Goal: Browse casually: Explore the website without a specific task or goal

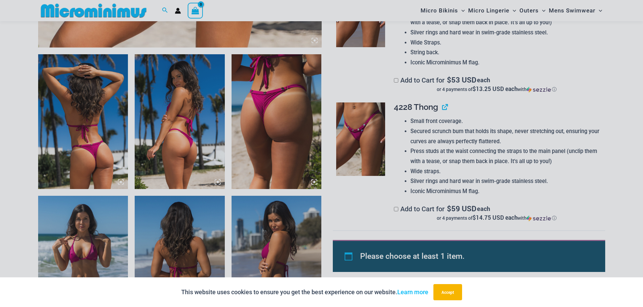
scroll to position [534, 0]
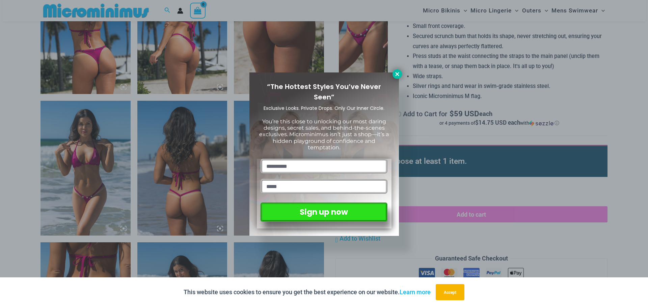
click at [398, 75] on icon at bounding box center [397, 74] width 4 height 4
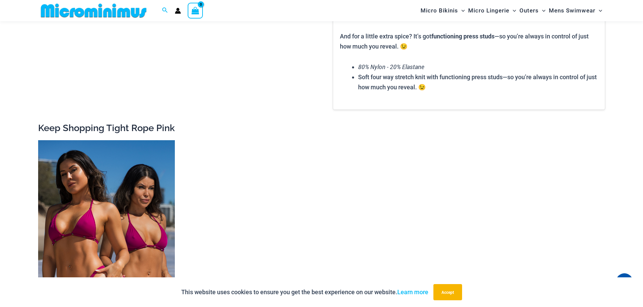
scroll to position [1006, 0]
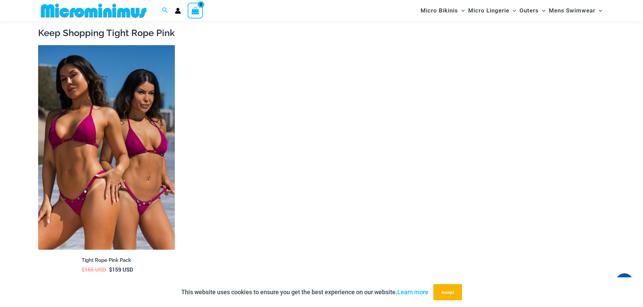
drag, startPoint x: 249, startPoint y: 125, endPoint x: 243, endPoint y: 121, distance: 7.2
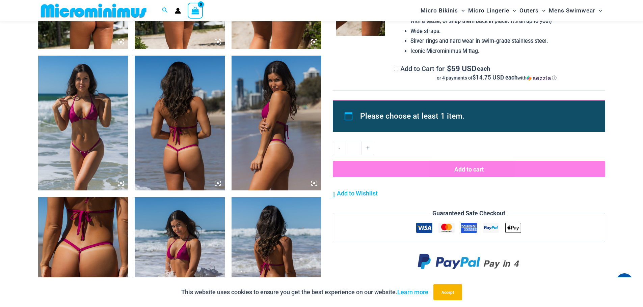
scroll to position [568, 0]
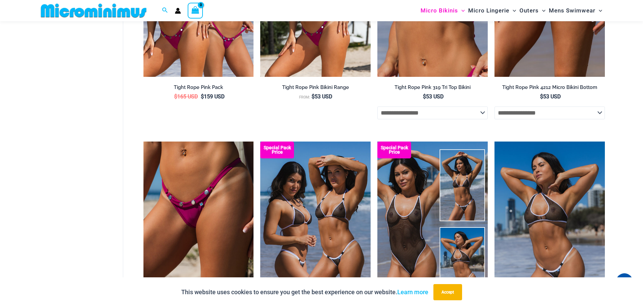
scroll to position [333, 0]
